Goal: Task Accomplishment & Management: Manage account settings

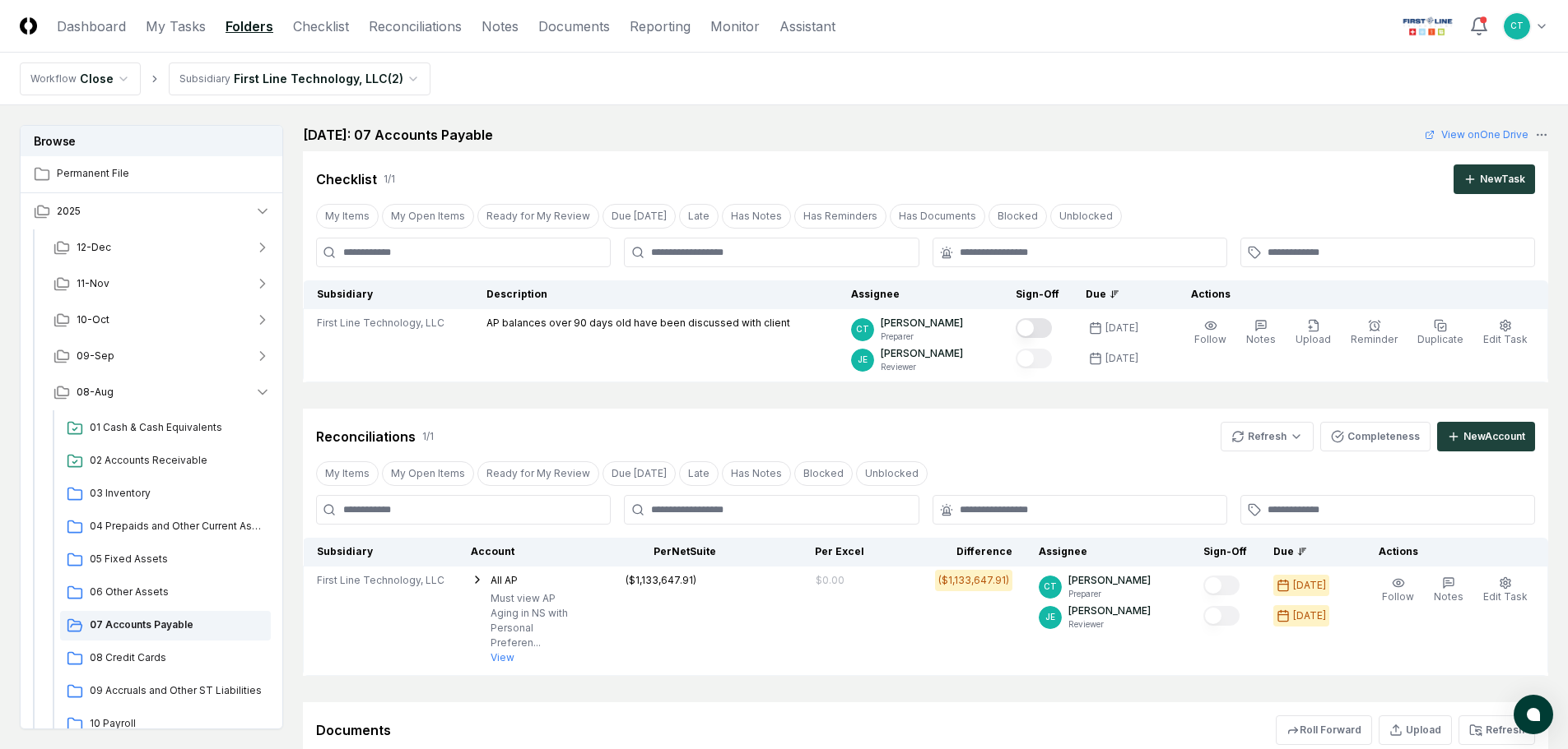
scroll to position [165, 0]
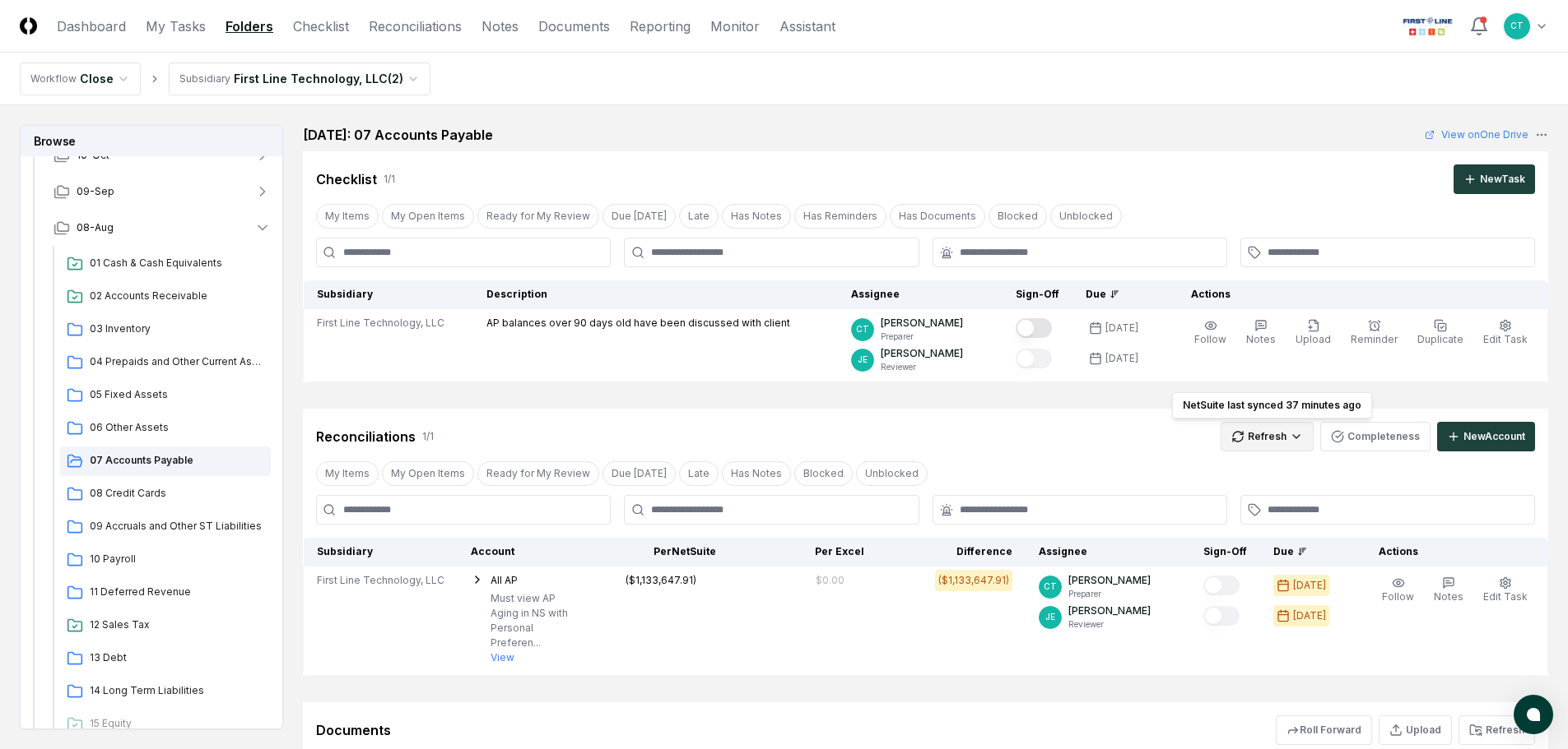
click at [1261, 436] on html "CloseCore Dashboard My Tasks Folders Checklist Reconciliations Notes Documents …" at bounding box center [784, 479] width 1568 height 959
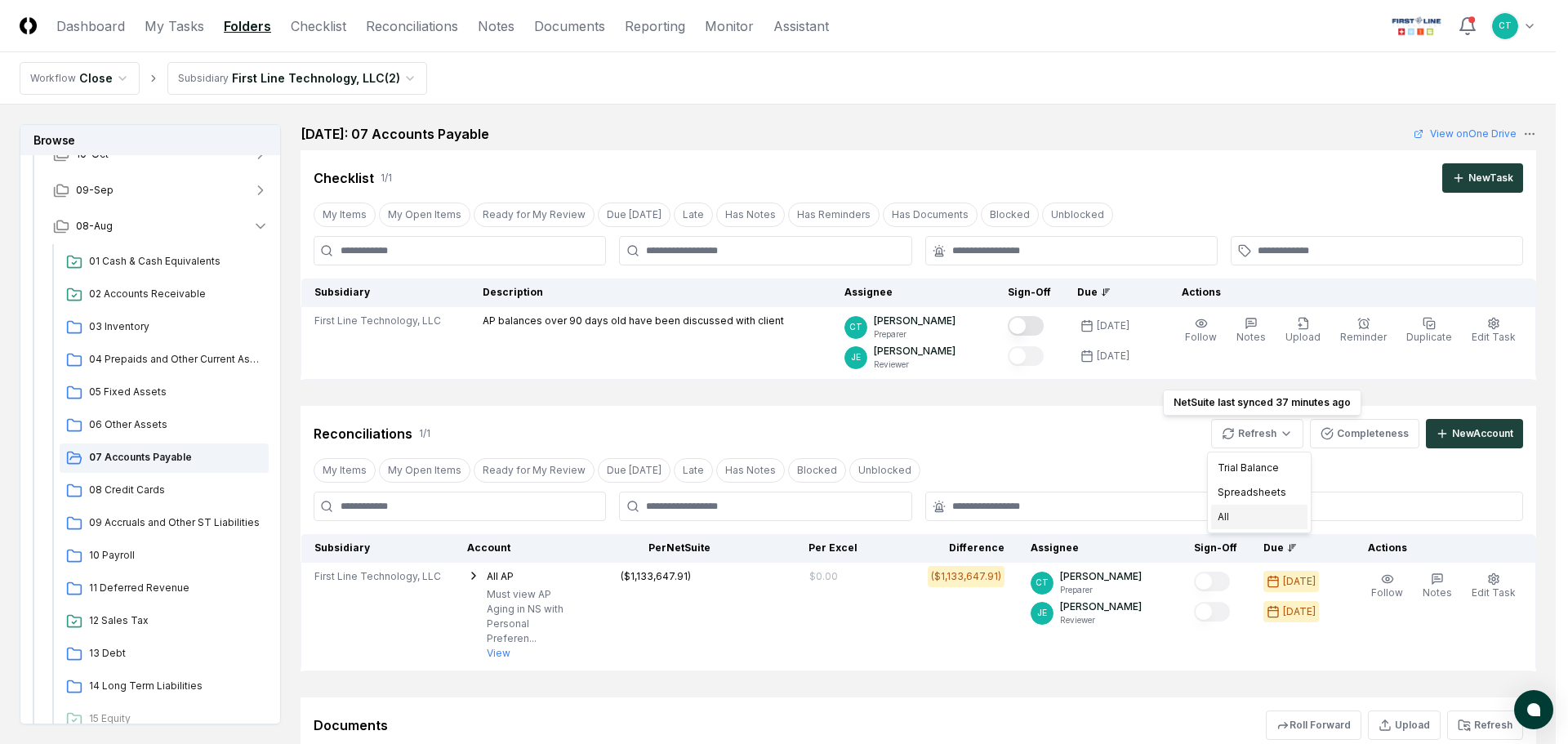
click at [1243, 516] on div "All" at bounding box center [1259, 517] width 96 height 25
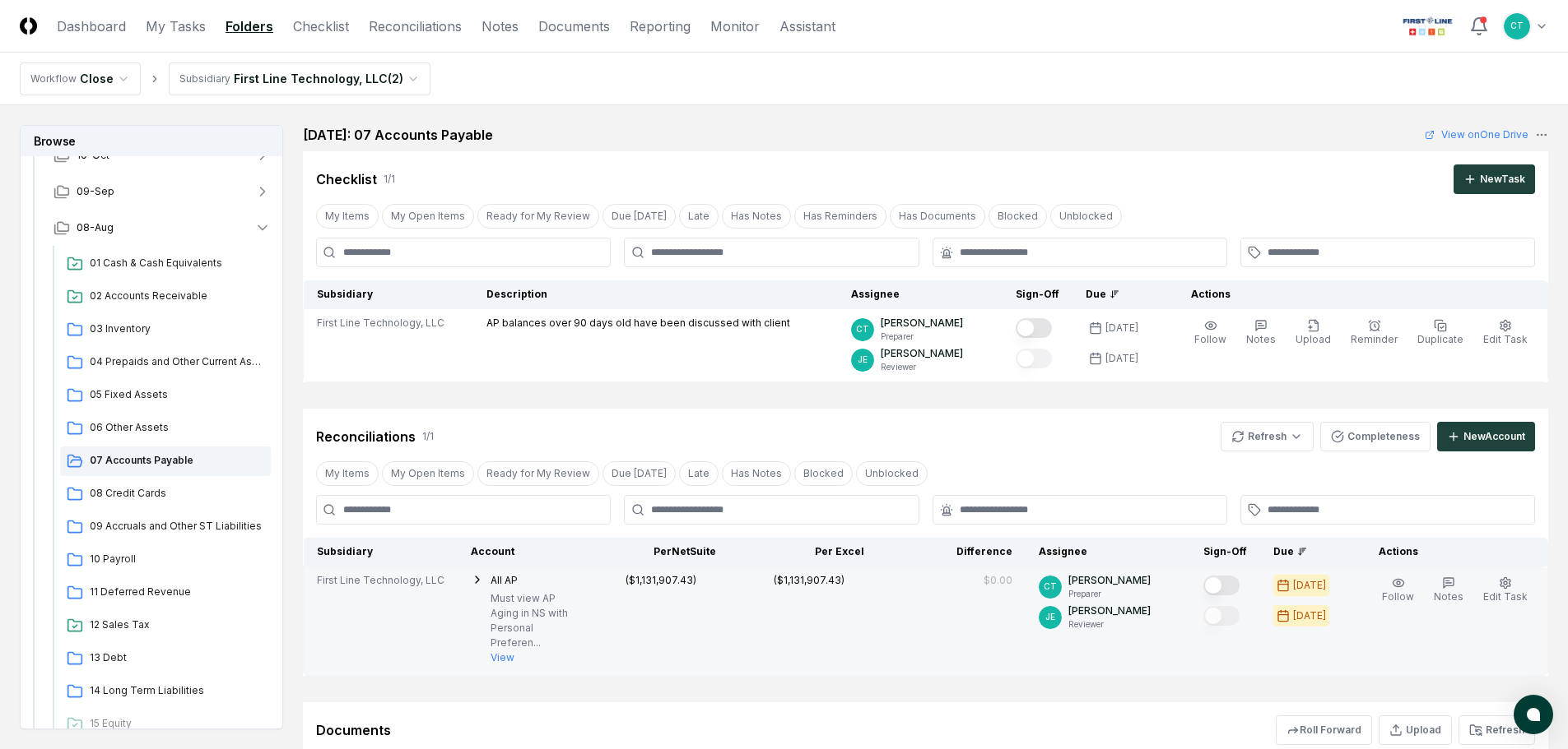
click at [1221, 583] on button "Mark complete" at bounding box center [1221, 586] width 36 height 20
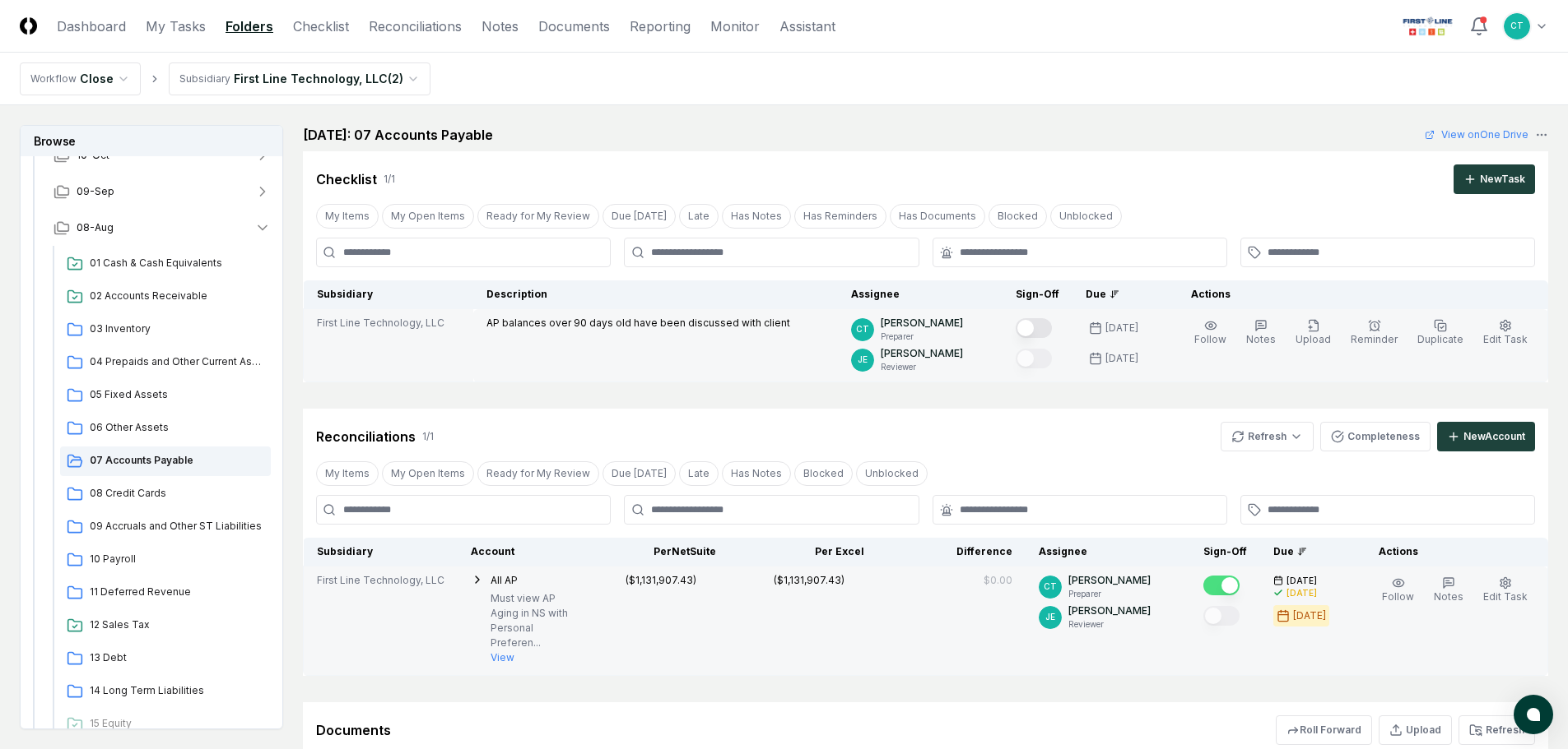
click at [1050, 330] on button "Mark complete" at bounding box center [1033, 329] width 36 height 20
click at [148, 357] on span "04 Prepaids and Other Current Assets" at bounding box center [176, 362] width 175 height 15
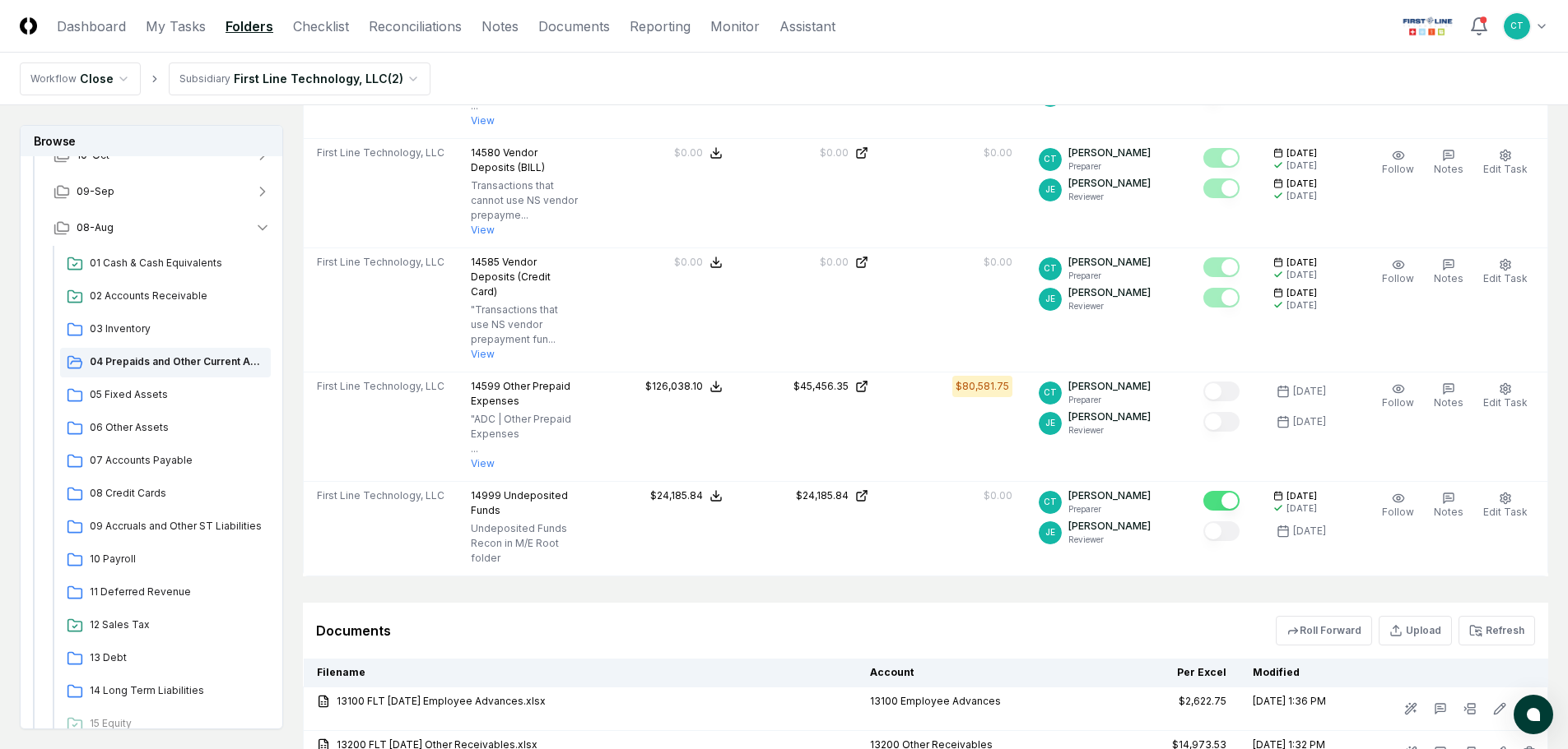
scroll to position [1069, 0]
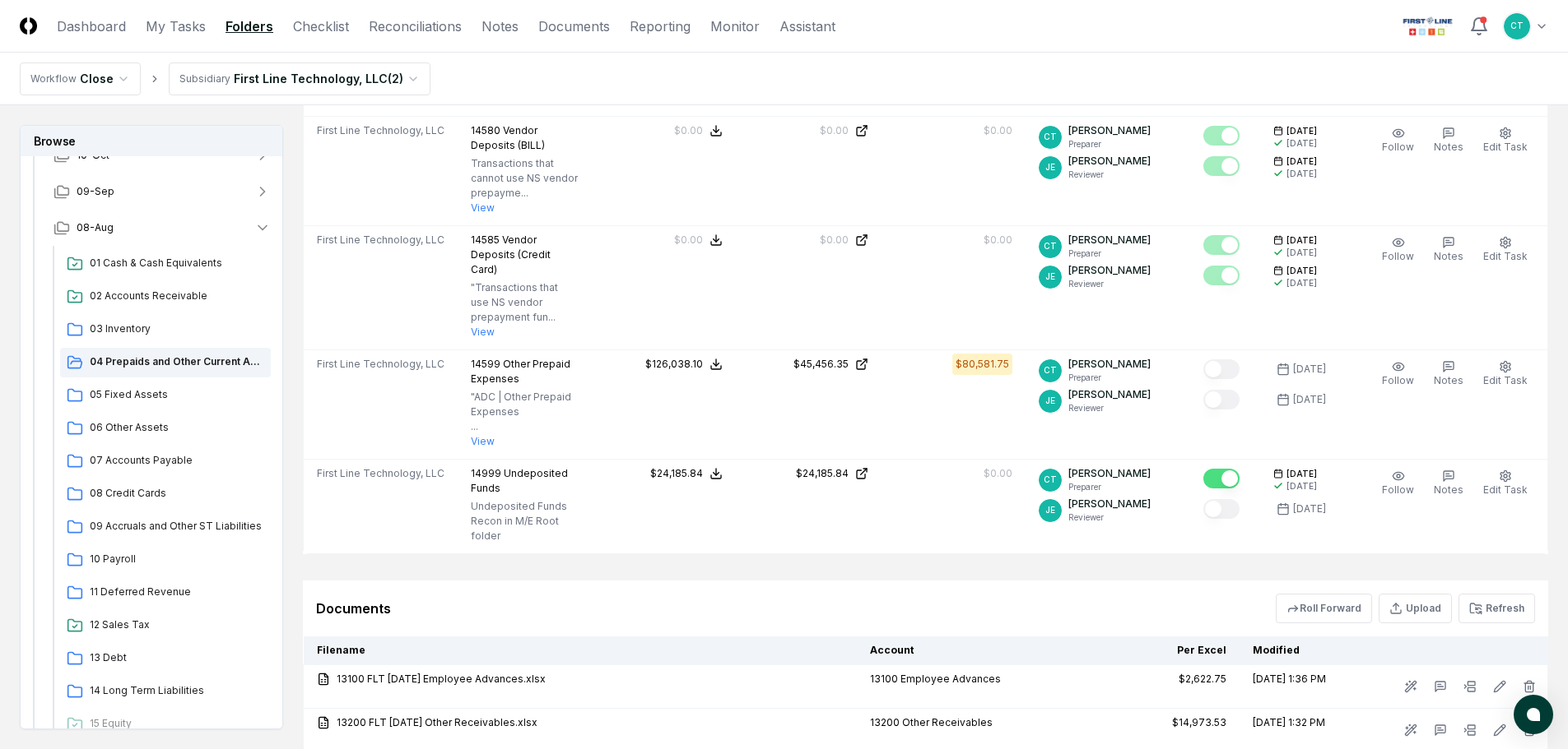
click at [1022, 28] on header "CloseCore Dashboard My Tasks Folders Checklist Reconciliations Notes Documents …" at bounding box center [784, 26] width 1568 height 53
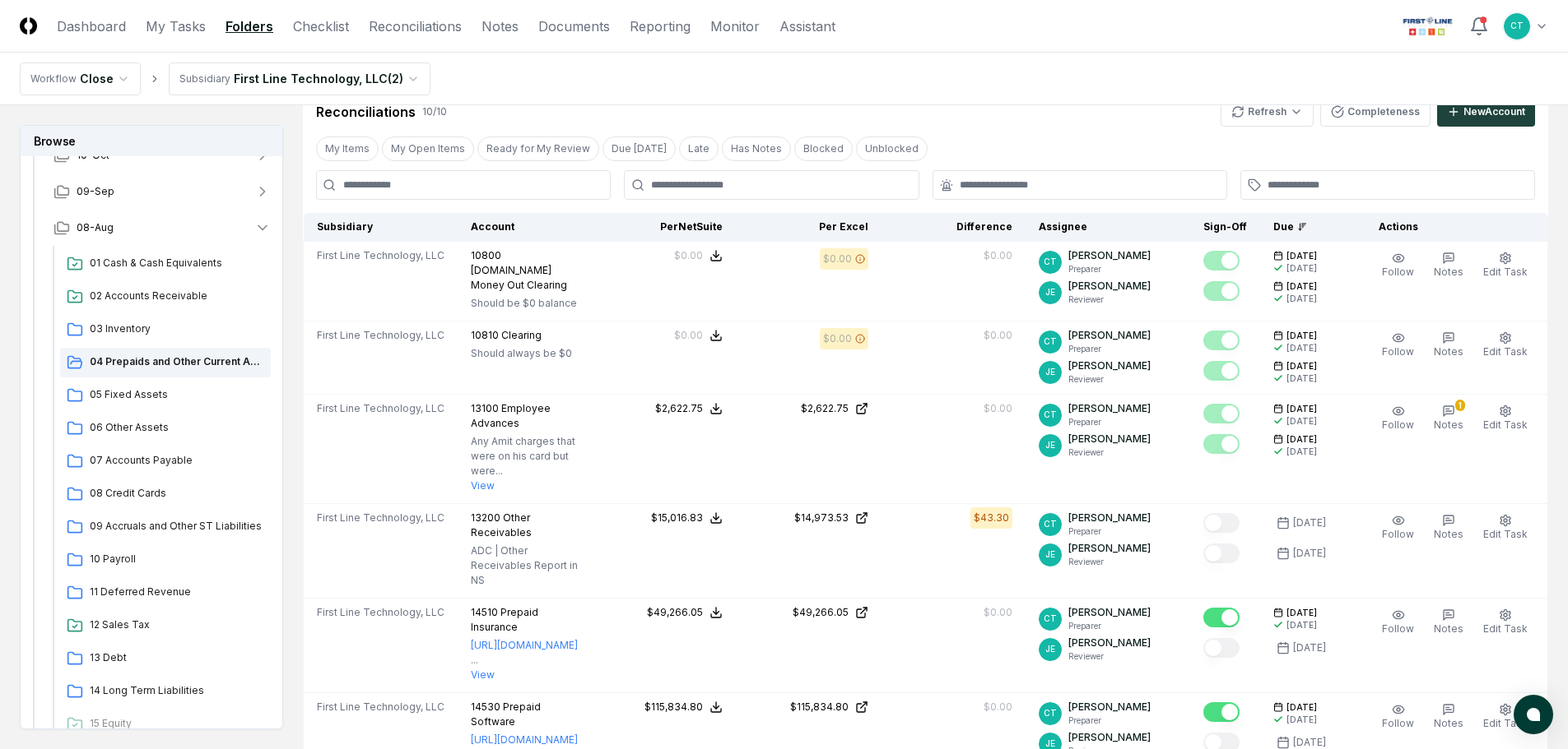
scroll to position [329, 0]
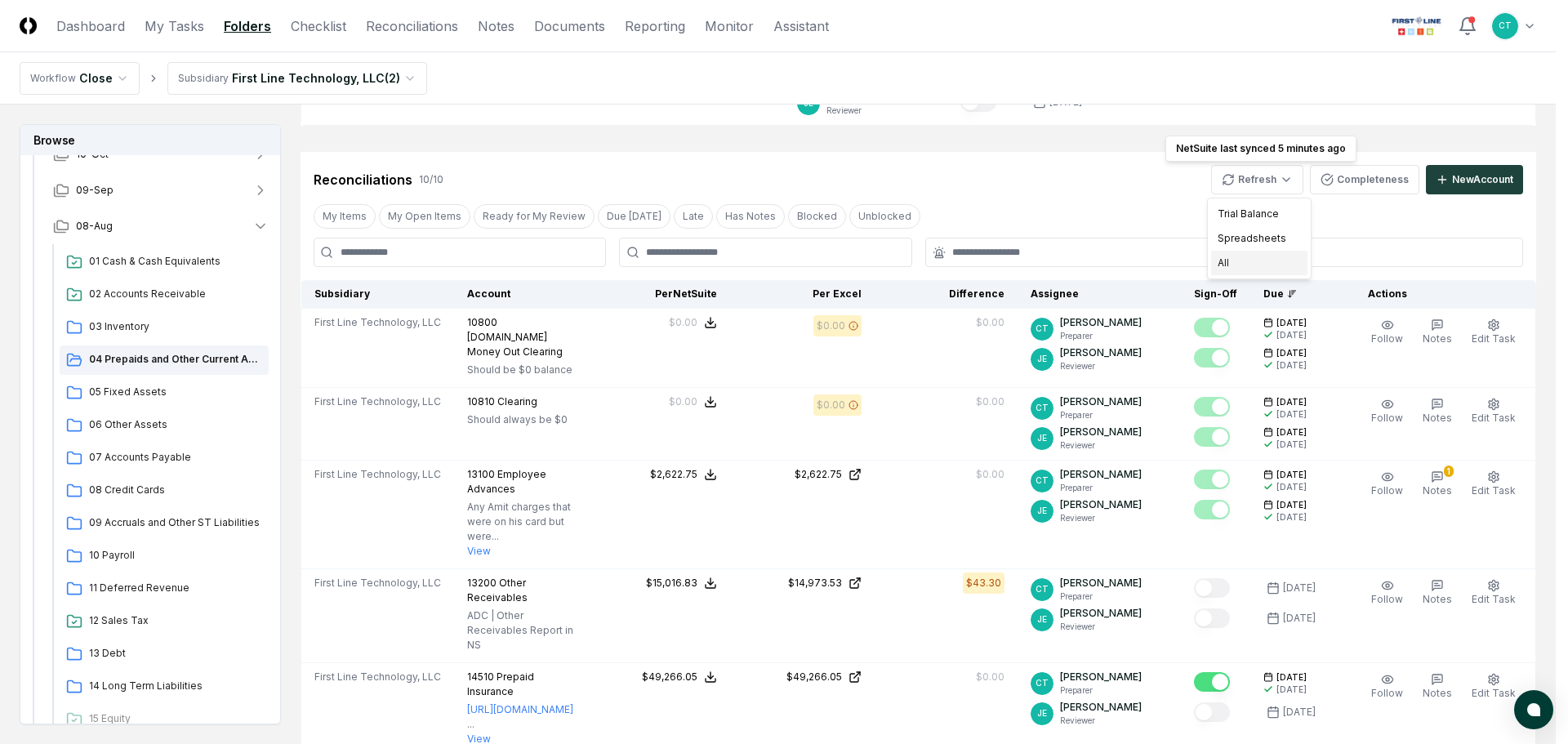
click at [1233, 258] on div "All" at bounding box center [1259, 263] width 96 height 25
